Goal: Information Seeking & Learning: Learn about a topic

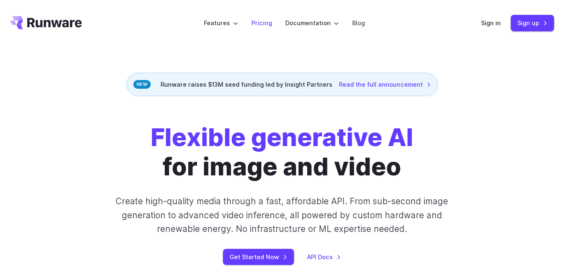
click at [264, 19] on link "Pricing" at bounding box center [261, 22] width 21 height 9
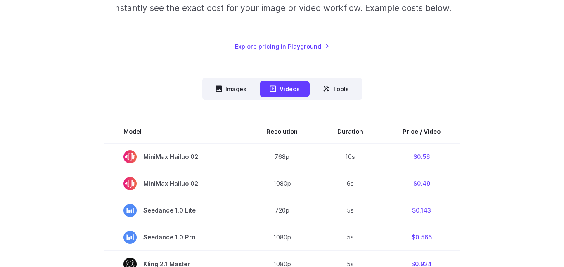
scroll to position [158, 0]
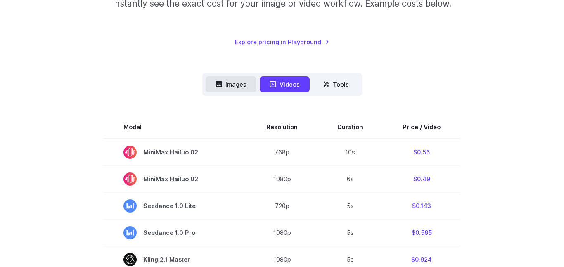
click at [242, 85] on button "Images" at bounding box center [230, 84] width 51 height 16
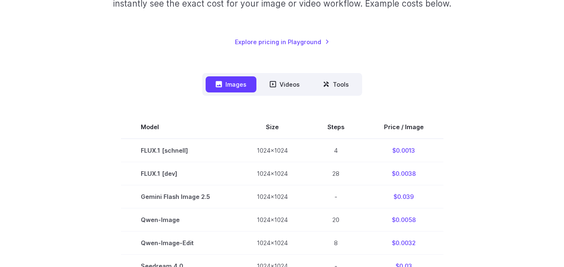
click at [242, 85] on button "Images" at bounding box center [230, 84] width 51 height 16
click at [270, 84] on icon at bounding box center [272, 84] width 6 height 6
click at [315, 87] on button "Tools" at bounding box center [336, 84] width 46 height 16
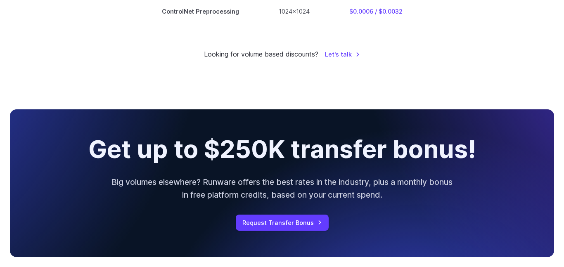
scroll to position [369, 0]
